Goal: Information Seeking & Learning: Learn about a topic

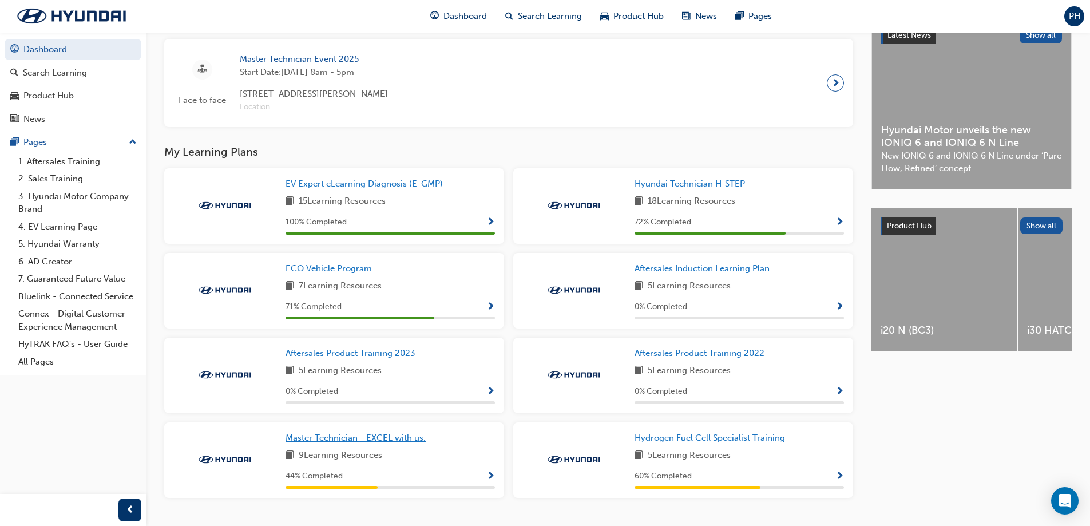
scroll to position [295, 0]
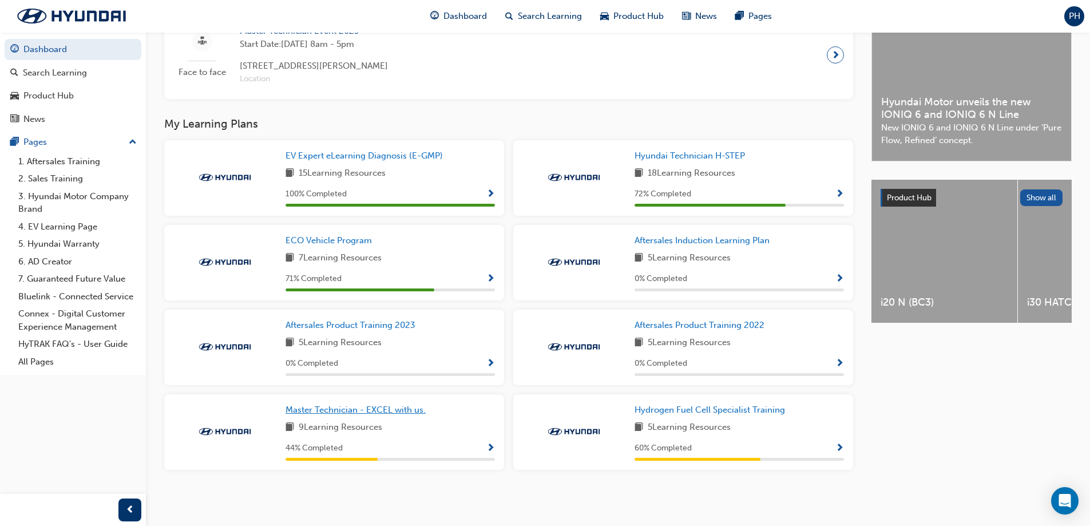
click at [331, 411] on span "Master Technician - EXCEL with us." at bounding box center [355, 410] width 140 height 10
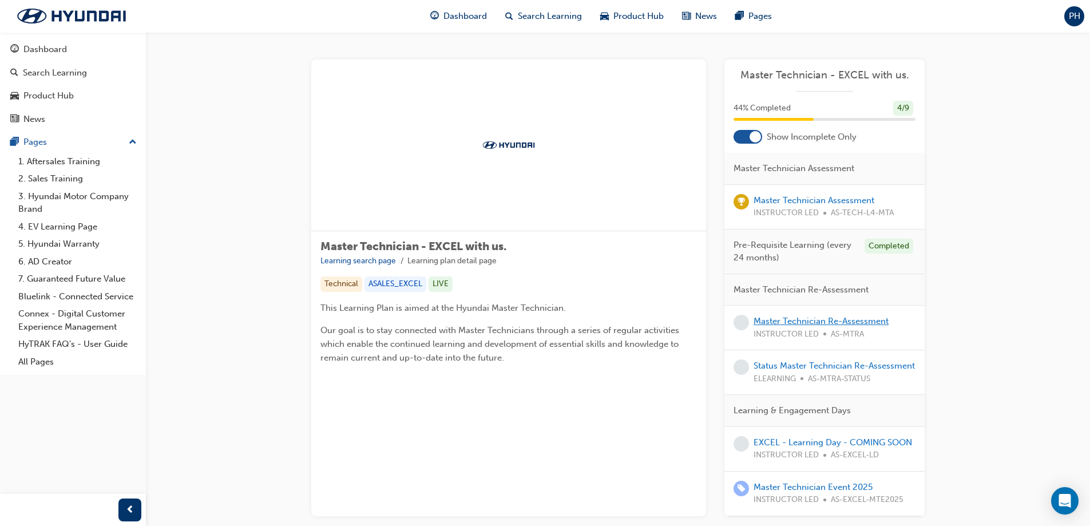
click at [866, 323] on link "Master Technician Re-Assessment" at bounding box center [821, 321] width 135 height 10
